Goal: Transaction & Acquisition: Purchase product/service

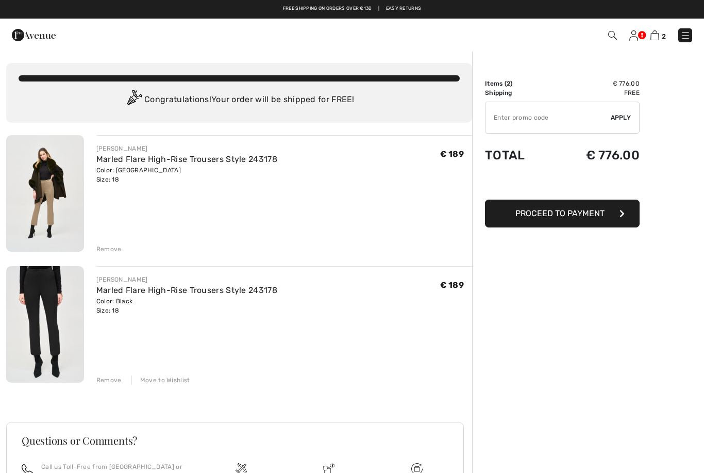
click at [689, 38] on img at bounding box center [685, 35] width 10 height 10
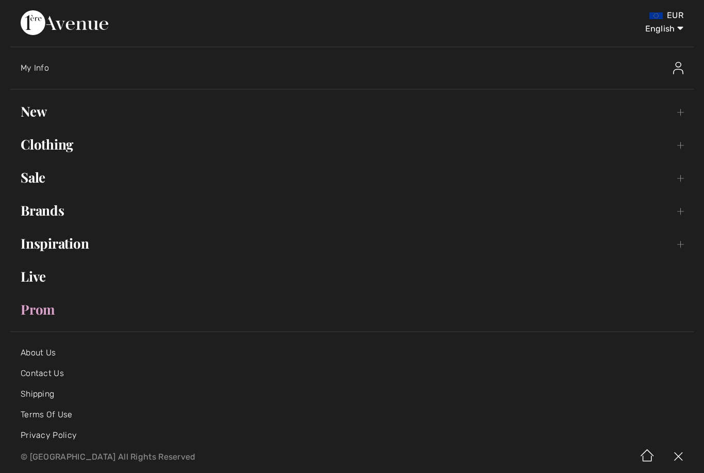
click at [29, 115] on link "New Toggle submenu" at bounding box center [352, 111] width 684 height 23
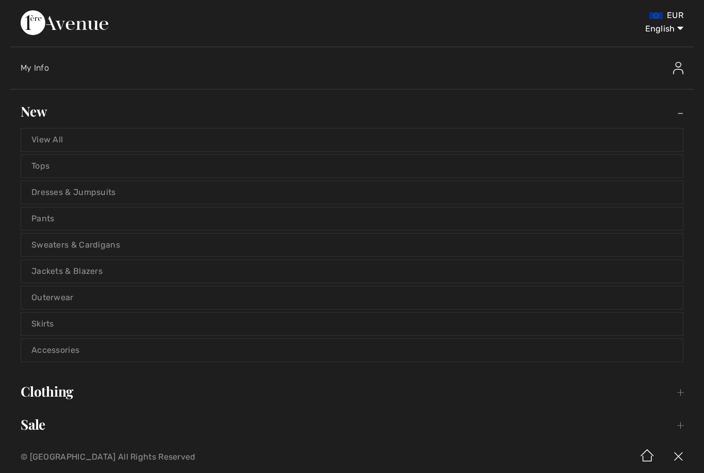
click at [50, 137] on link "View All" at bounding box center [352, 139] width 662 height 23
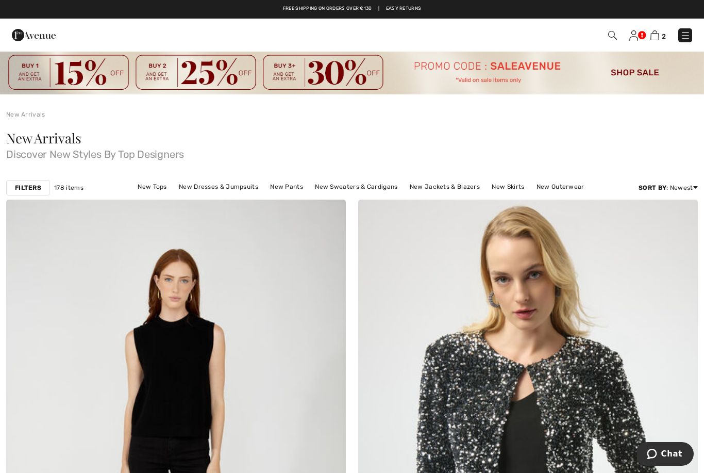
click at [687, 33] on img at bounding box center [685, 35] width 10 height 10
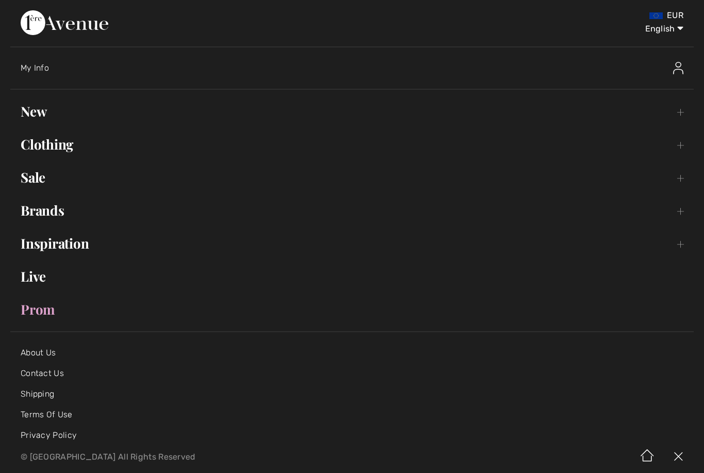
click at [29, 108] on link "New Toggle submenu" at bounding box center [352, 111] width 684 height 23
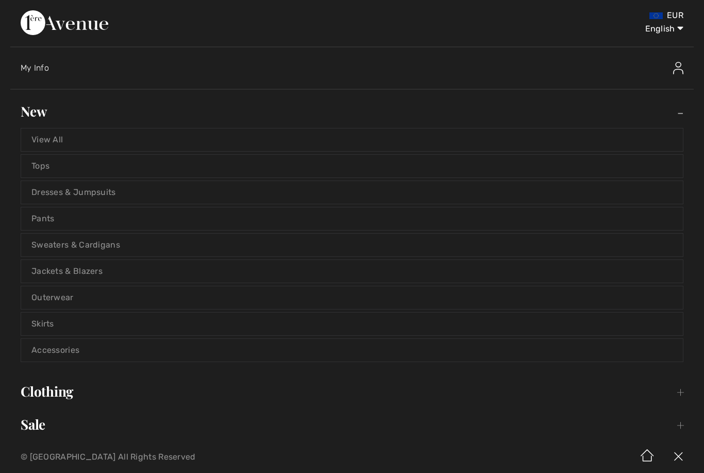
click at [43, 138] on link "View All" at bounding box center [352, 139] width 662 height 23
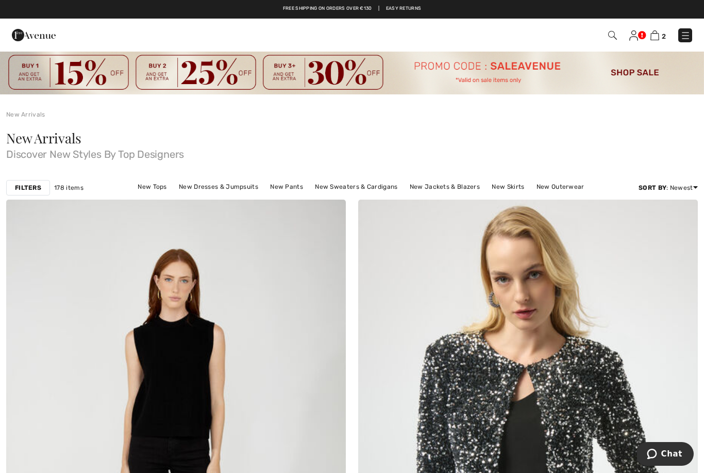
click at [28, 186] on strong "Filters" at bounding box center [28, 187] width 26 height 9
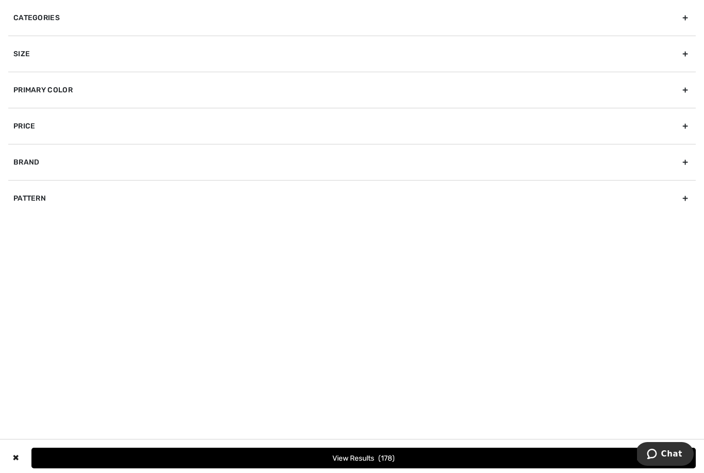
click at [35, 100] on div "Primary Color" at bounding box center [352, 90] width 688 height 36
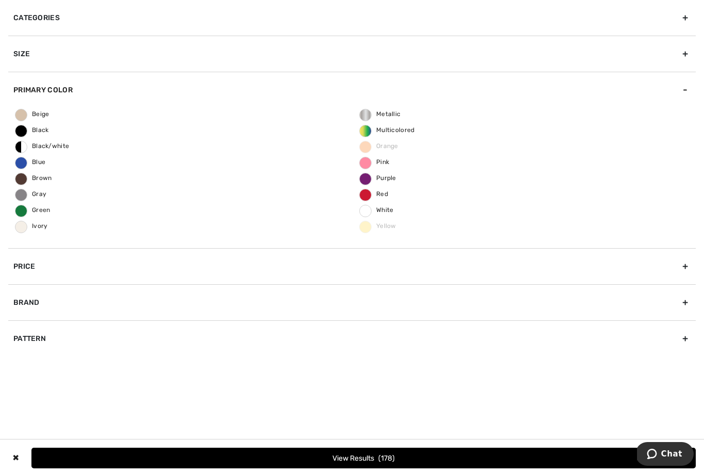
click at [22, 306] on div "Brand" at bounding box center [352, 302] width 688 height 36
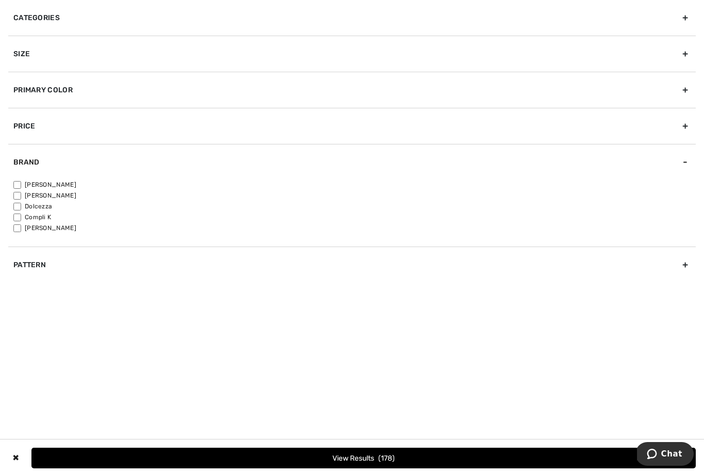
click at [14, 181] on input"] "[PERSON_NAME]" at bounding box center [17, 185] width 8 height 8
checkbox input"] "true"
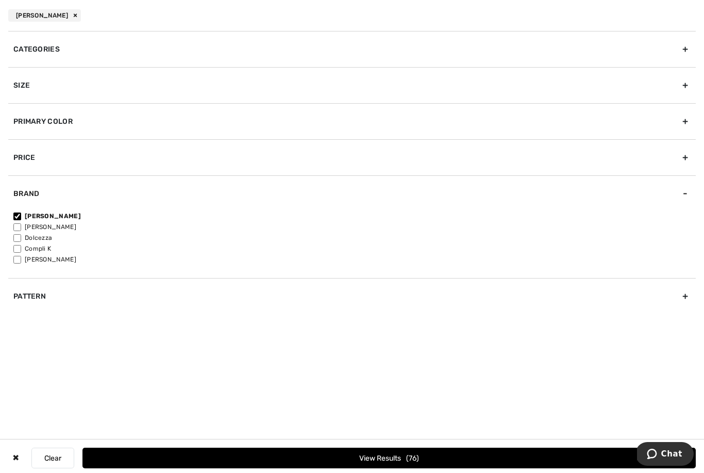
click at [98, 465] on button "View Results 76" at bounding box center [388, 457] width 613 height 21
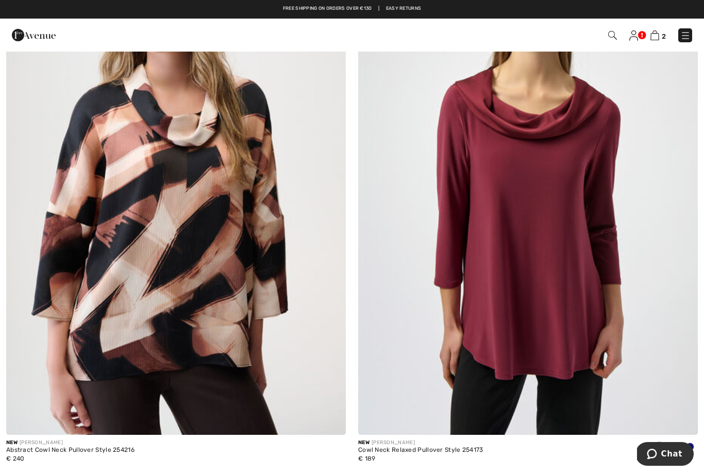
scroll to position [9828, 0]
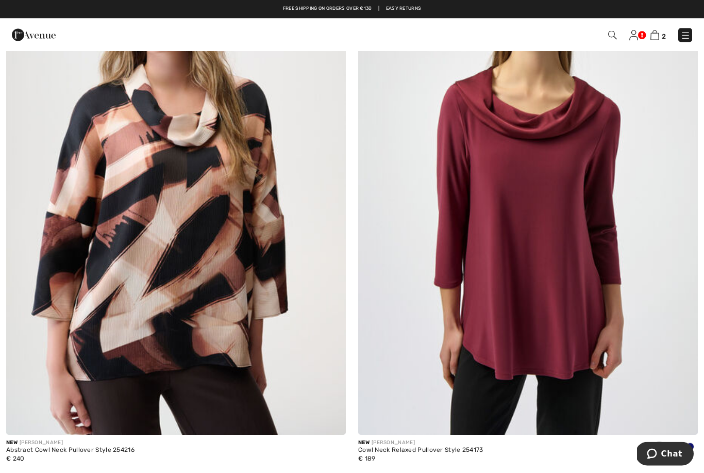
click at [494, 264] on img at bounding box center [528, 180] width 340 height 510
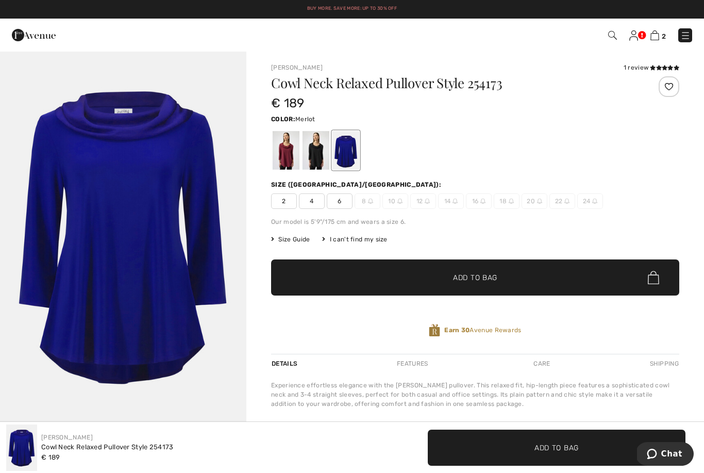
click at [296, 142] on div at bounding box center [286, 150] width 27 height 39
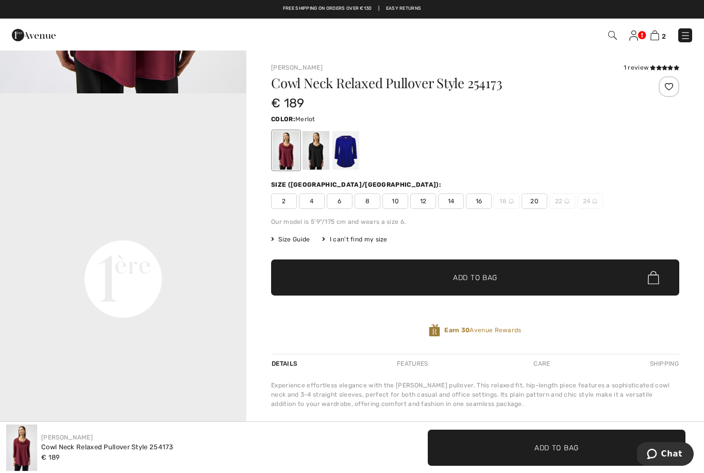
scroll to position [802, 0]
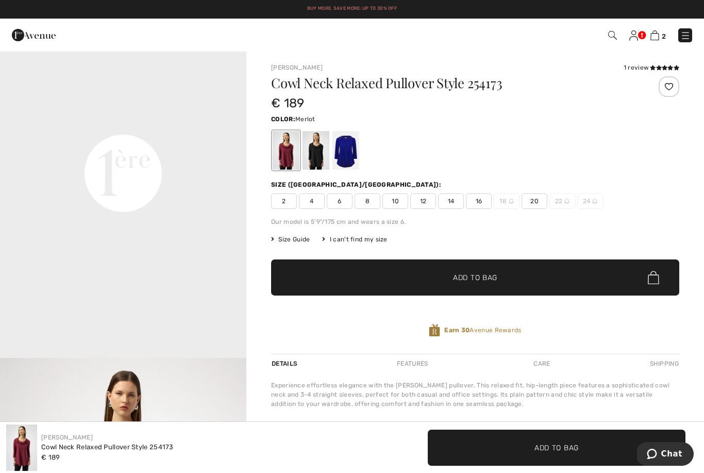
click at [530, 200] on span "20" at bounding box center [535, 200] width 26 height 15
click at [377, 281] on span "✔ Added to Bag Add to Bag" at bounding box center [475, 277] width 408 height 36
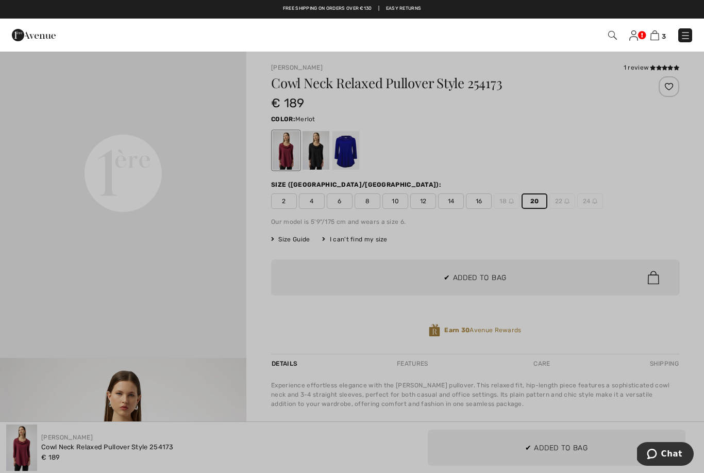
click at [39, 324] on div at bounding box center [352, 236] width 704 height 473
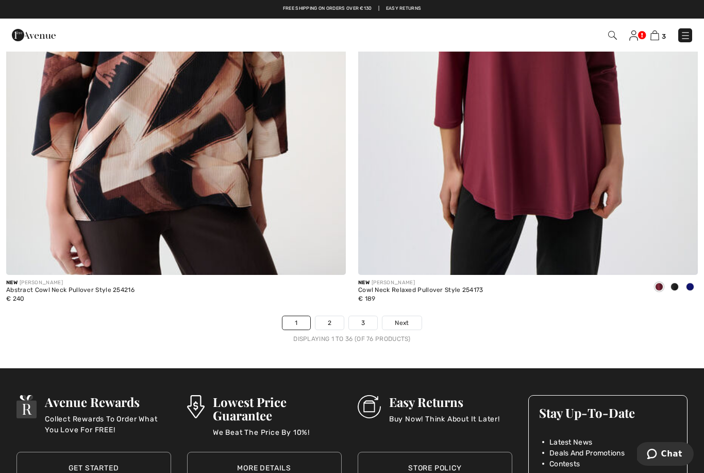
scroll to position [9969, 0]
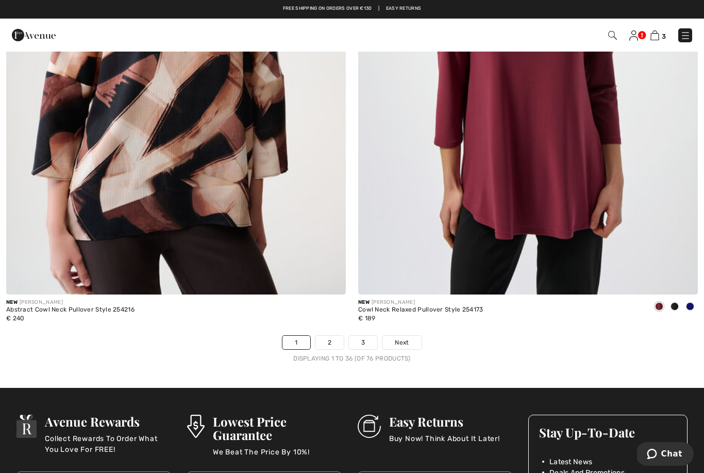
click at [409, 336] on link "Next" at bounding box center [402, 342] width 39 height 13
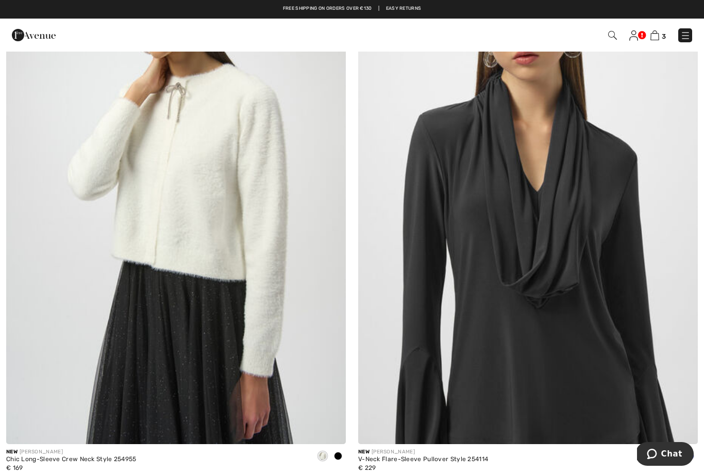
scroll to position [5301, 0]
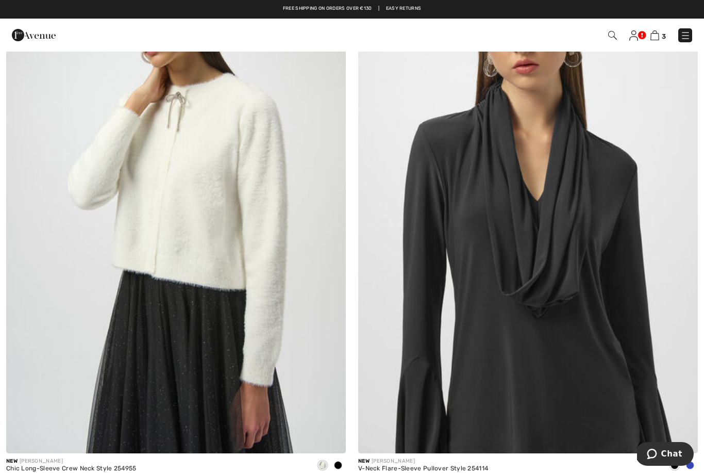
click at [444, 286] on img at bounding box center [528, 198] width 340 height 510
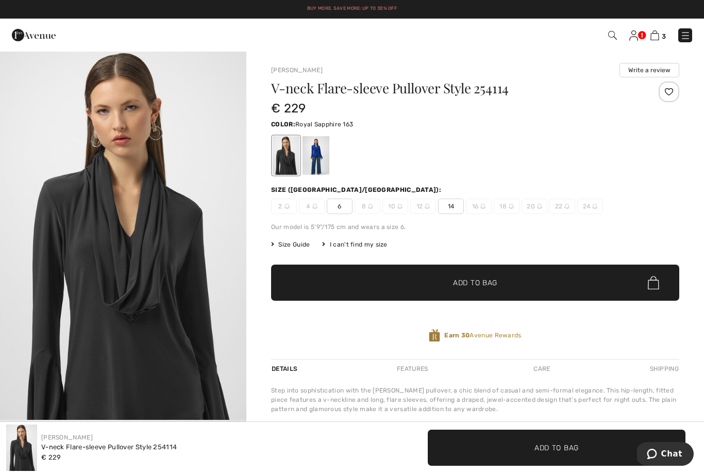
click at [323, 158] on div at bounding box center [316, 155] width 27 height 39
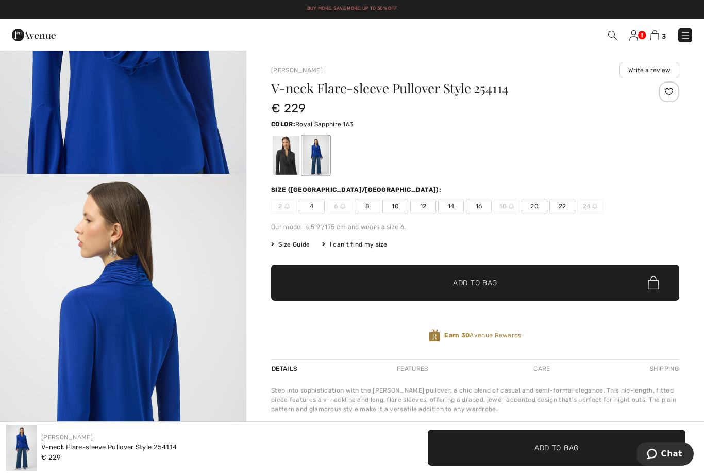
scroll to position [977, 0]
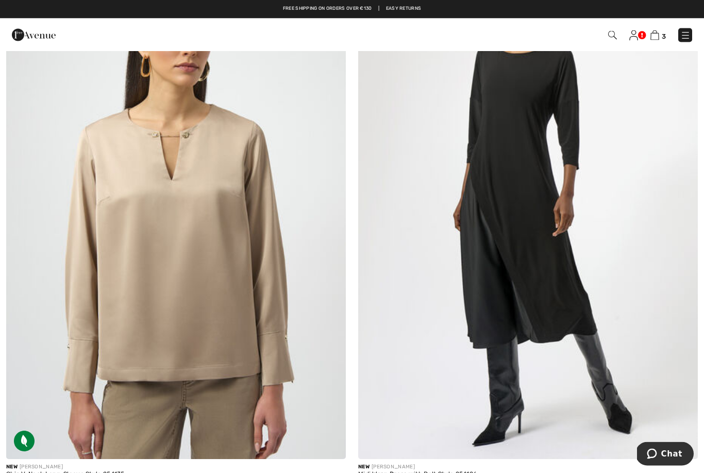
scroll to position [8691, 0]
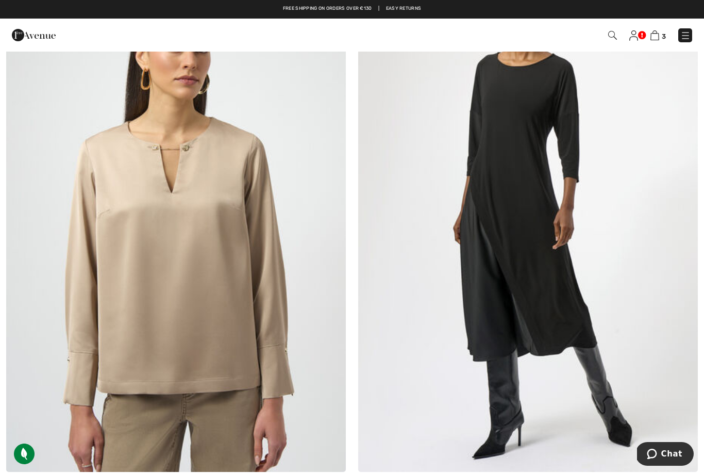
click at [425, 274] on img at bounding box center [528, 217] width 340 height 510
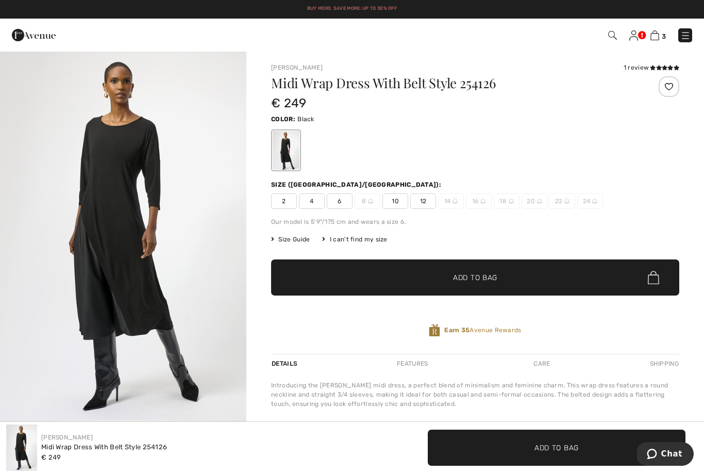
click at [89, 317] on img "1 / 4" at bounding box center [123, 235] width 246 height 369
